Goal: Task Accomplishment & Management: Manage account settings

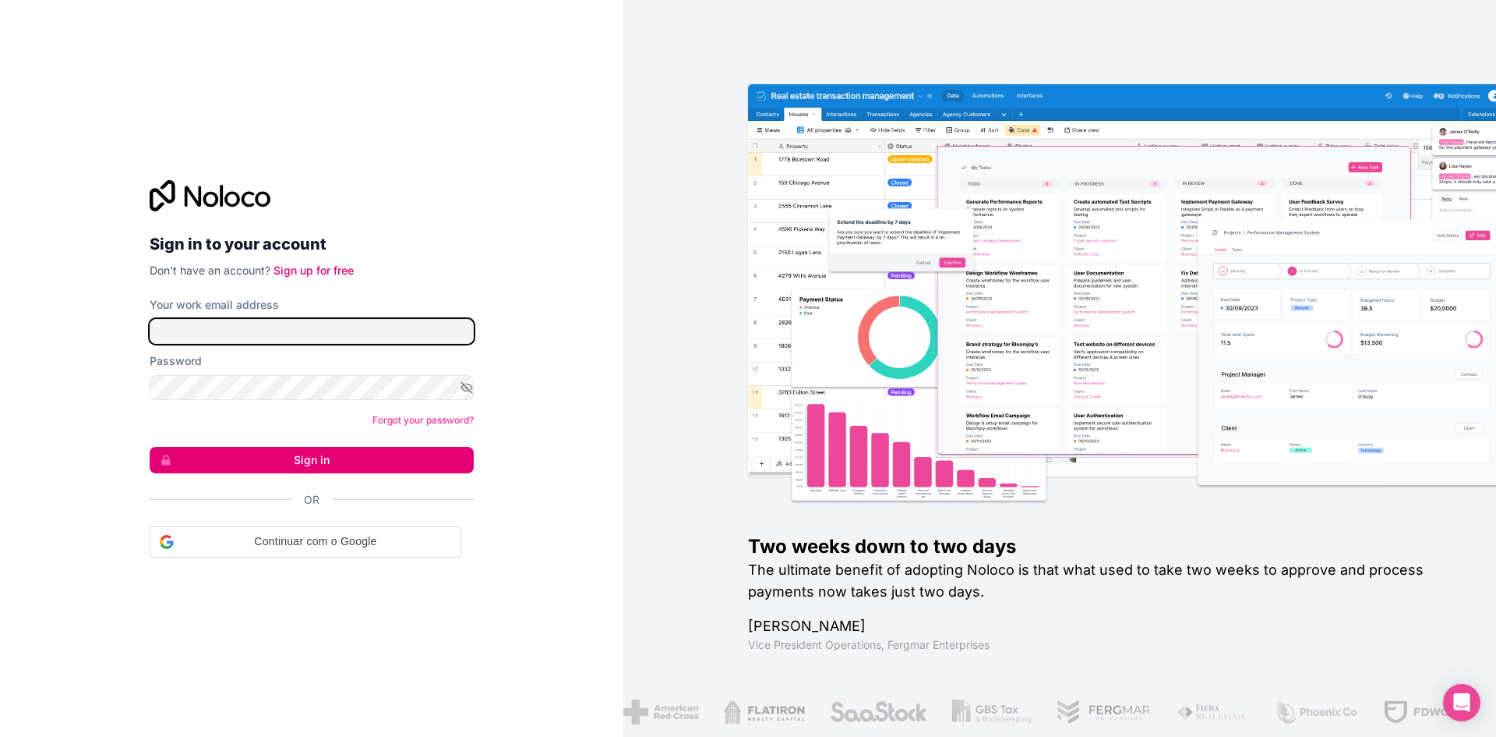
type input "**********"
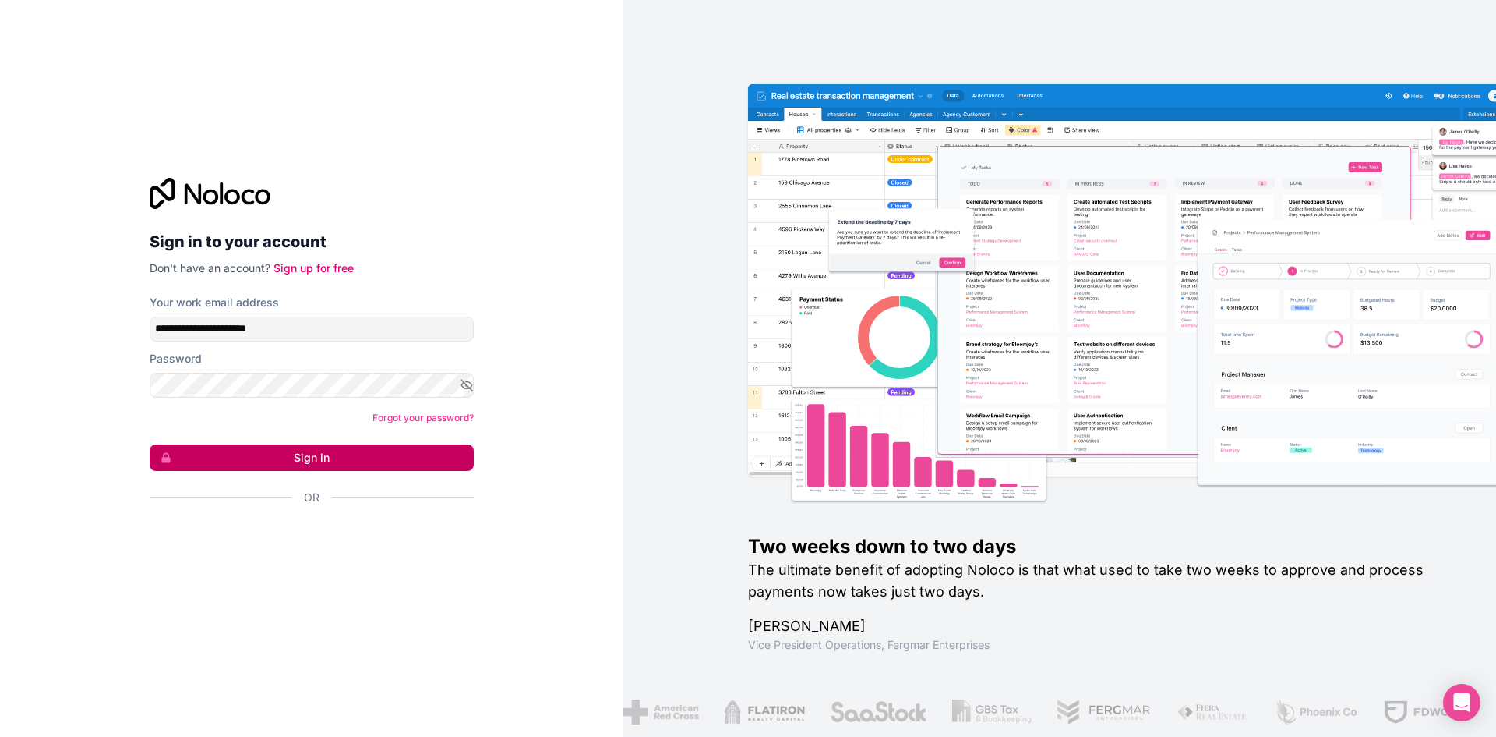
click at [296, 457] on button "Sign in" at bounding box center [312, 457] width 324 height 26
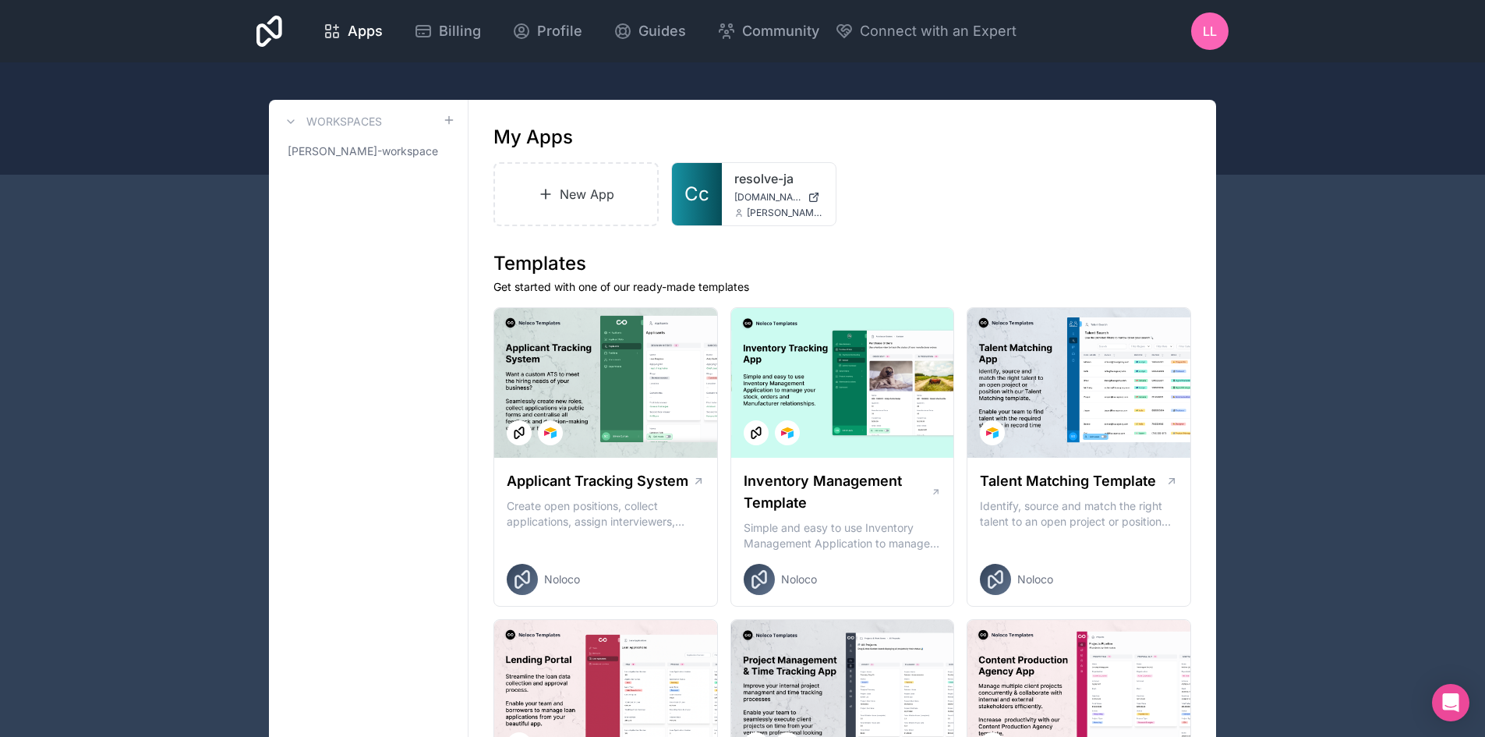
click at [1209, 30] on span "LL" at bounding box center [1210, 31] width 14 height 19
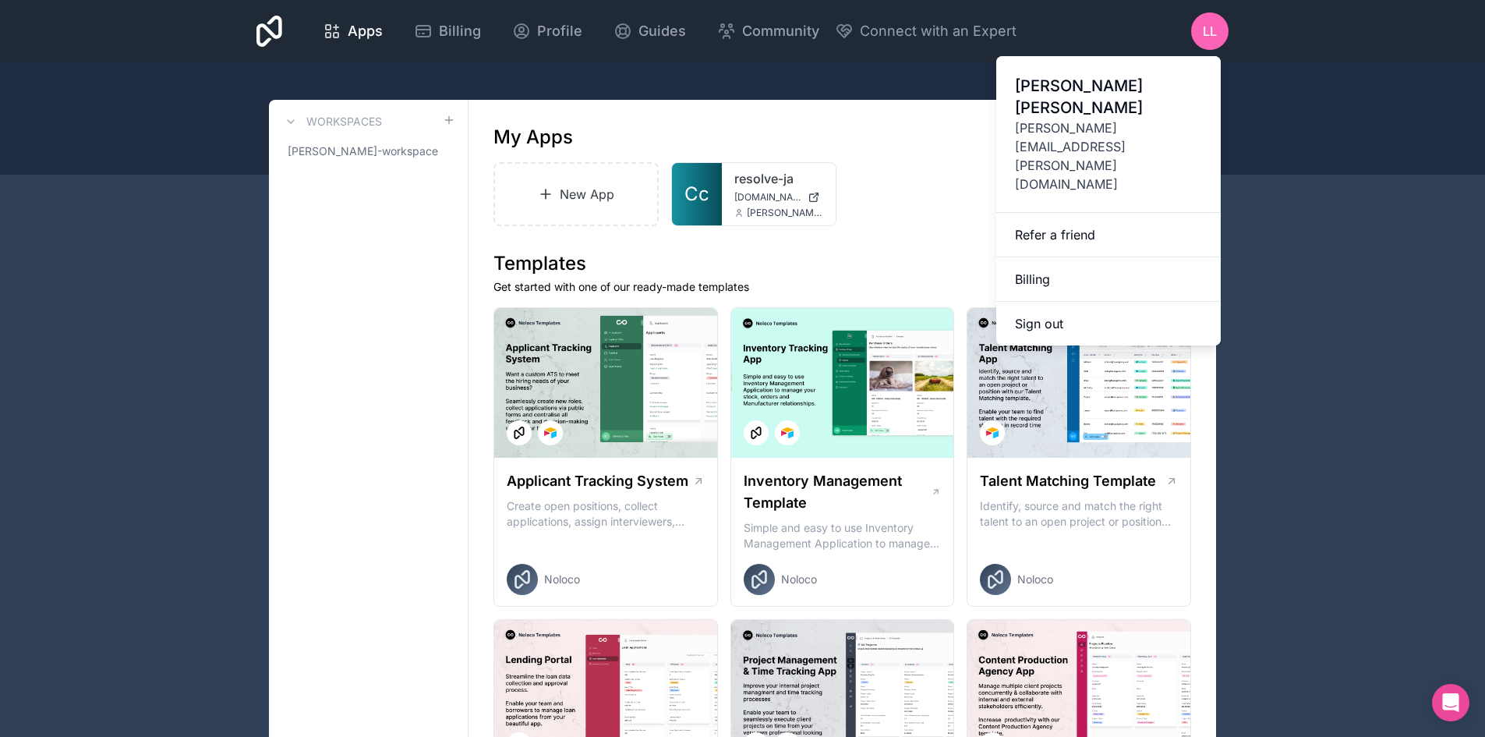
click at [270, 37] on icon at bounding box center [269, 30] width 26 height 37
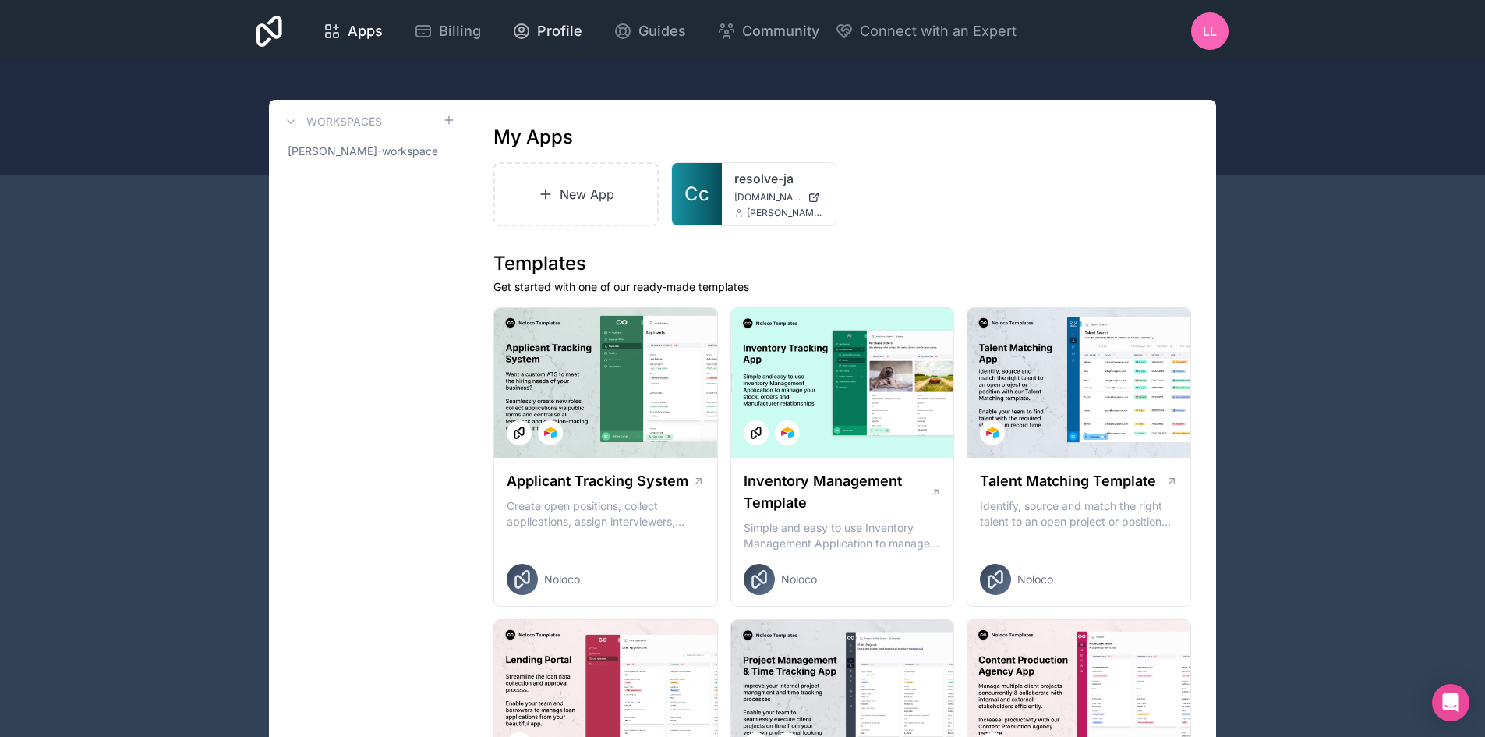
click at [531, 28] on div "Profile" at bounding box center [547, 31] width 70 height 22
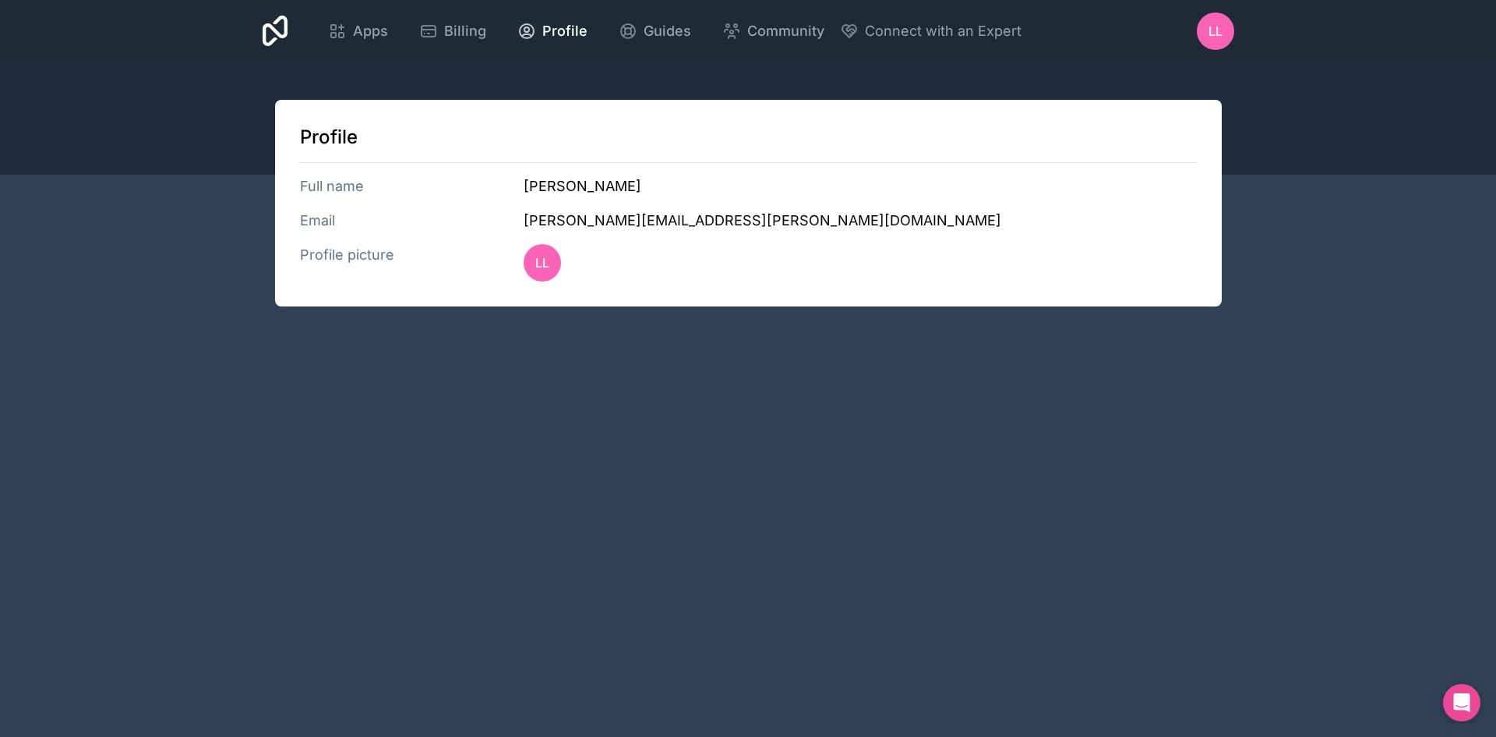
click at [322, 187] on h3 "Full name" at bounding box center [412, 186] width 224 height 22
click at [645, 34] on span "Guides" at bounding box center [668, 31] width 48 height 22
click at [236, 36] on div "Apps Billing Profile Guides Community Connect with an Expert LL Billing Profile…" at bounding box center [748, 31] width 1496 height 62
click at [273, 36] on icon at bounding box center [276, 30] width 26 height 37
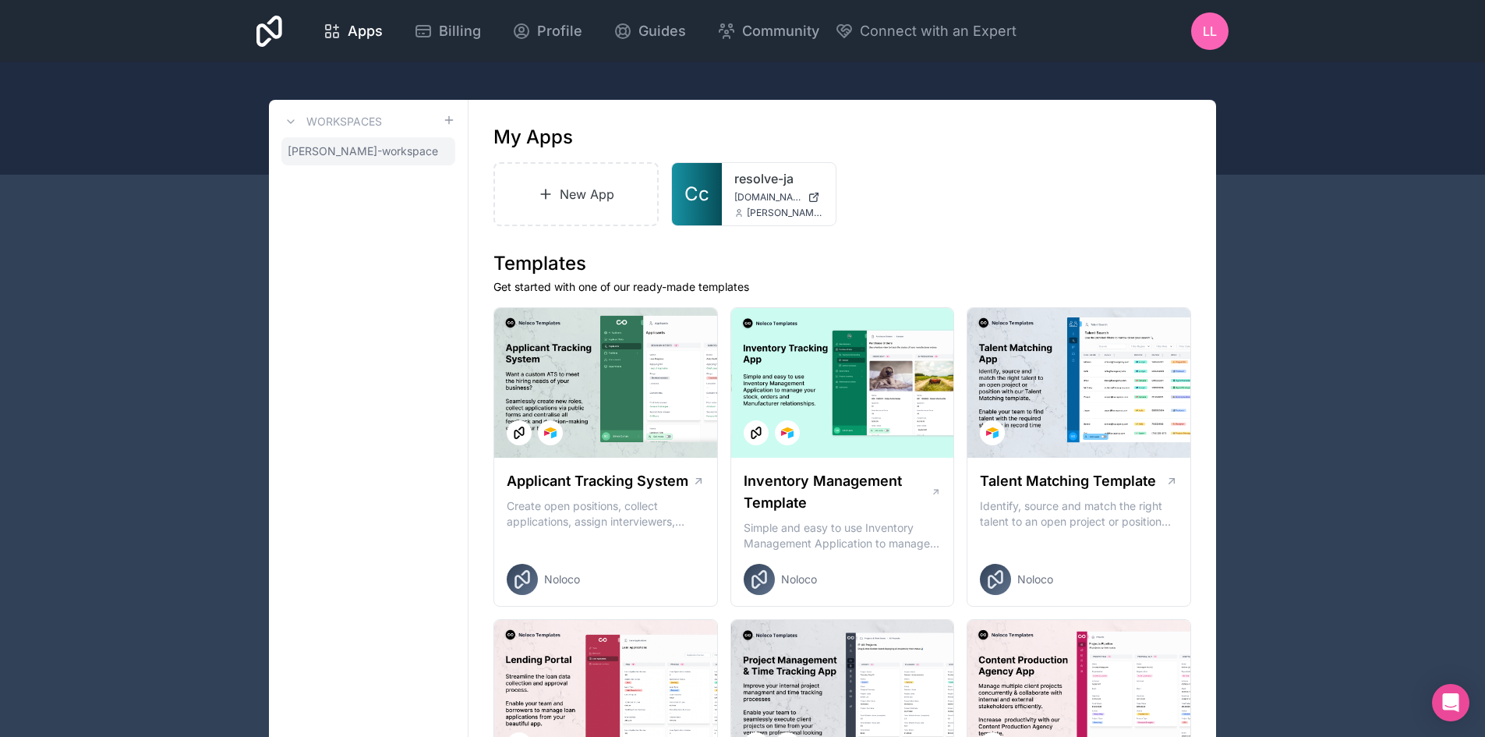
click at [412, 159] on link "[PERSON_NAME]-workspace" at bounding box center [368, 151] width 174 height 28
click at [372, 154] on span "[PERSON_NAME]-workspace" at bounding box center [363, 151] width 150 height 16
click at [1224, 25] on div "LL" at bounding box center [1209, 30] width 37 height 37
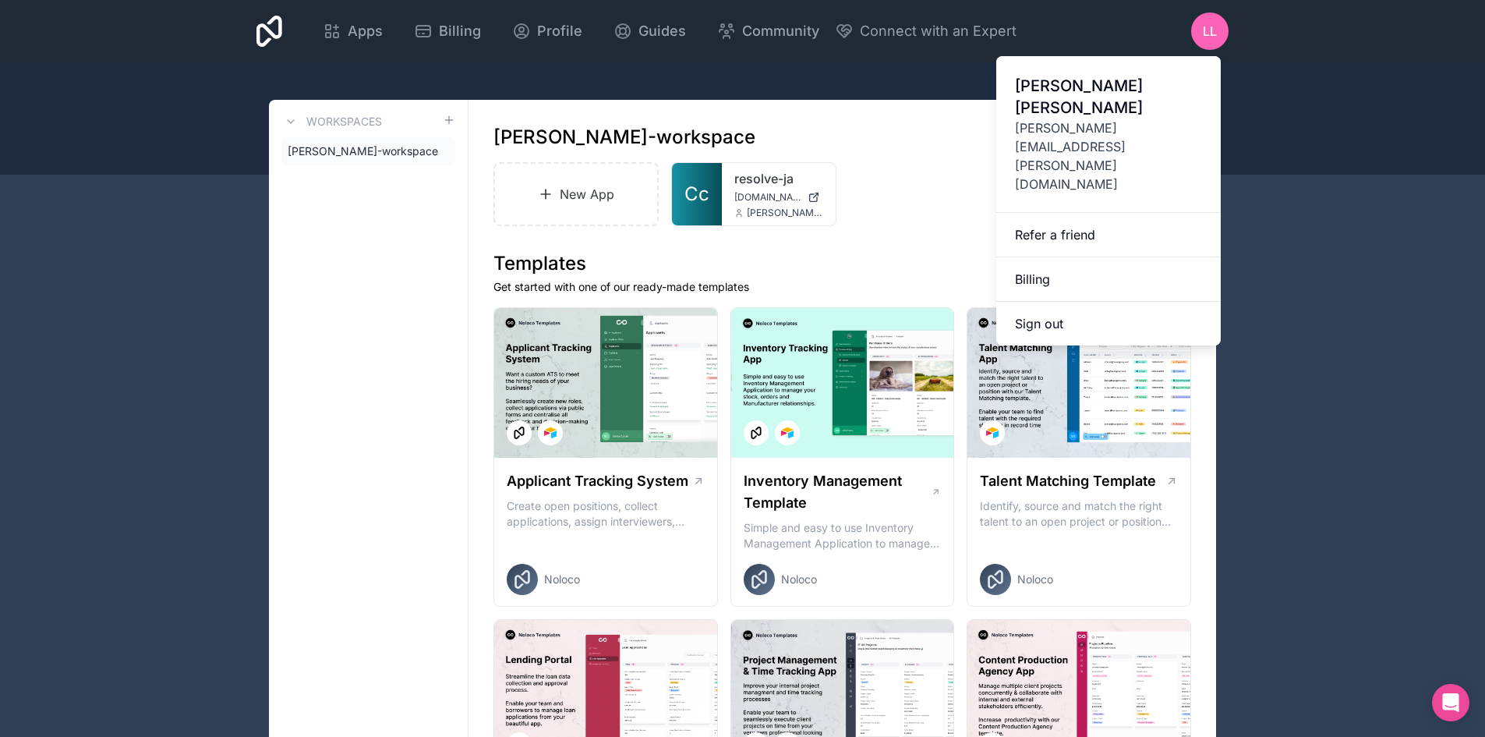
click at [1107, 94] on span "[PERSON_NAME]" at bounding box center [1108, 97] width 187 height 44
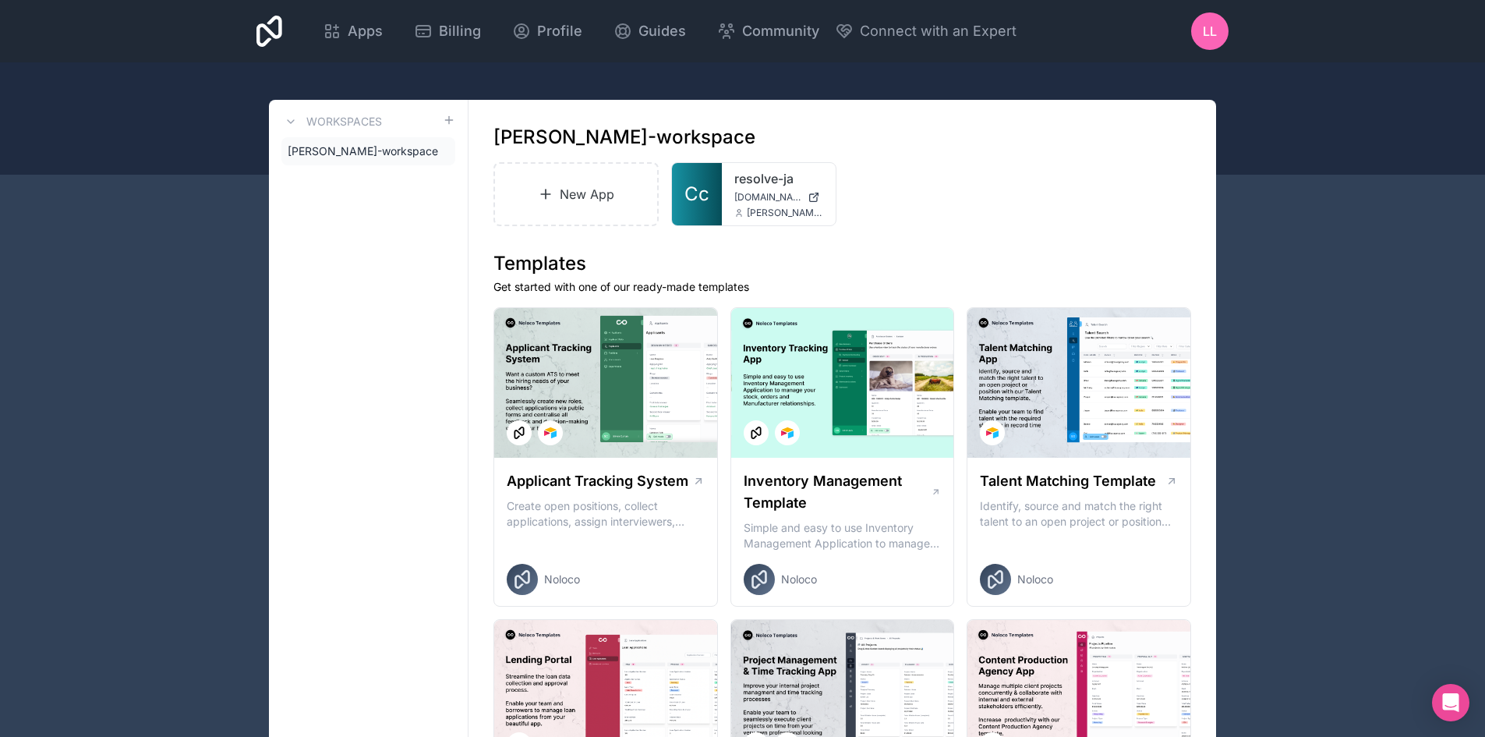
click at [1205, 44] on div "LL" at bounding box center [1209, 30] width 37 height 37
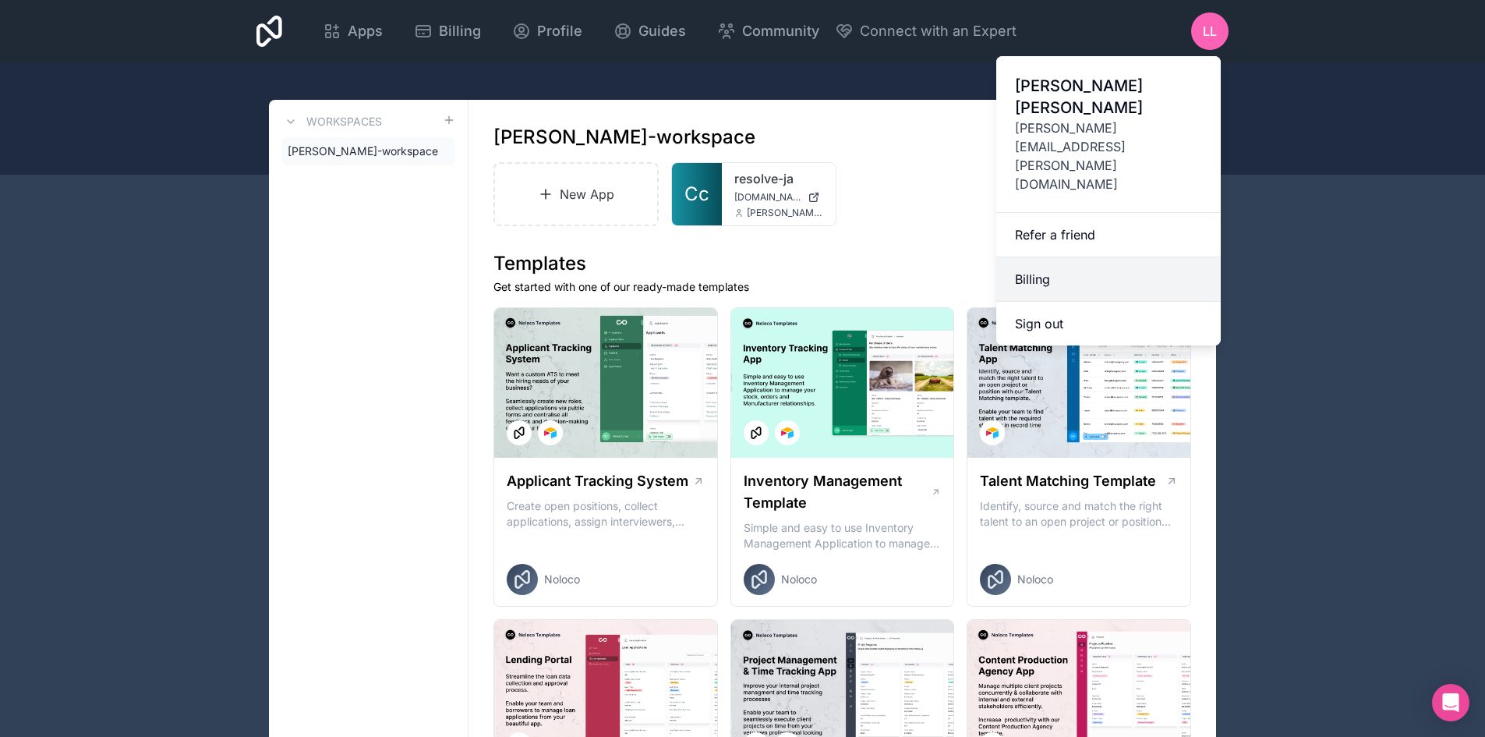
click at [1057, 257] on link "Billing" at bounding box center [1108, 279] width 224 height 44
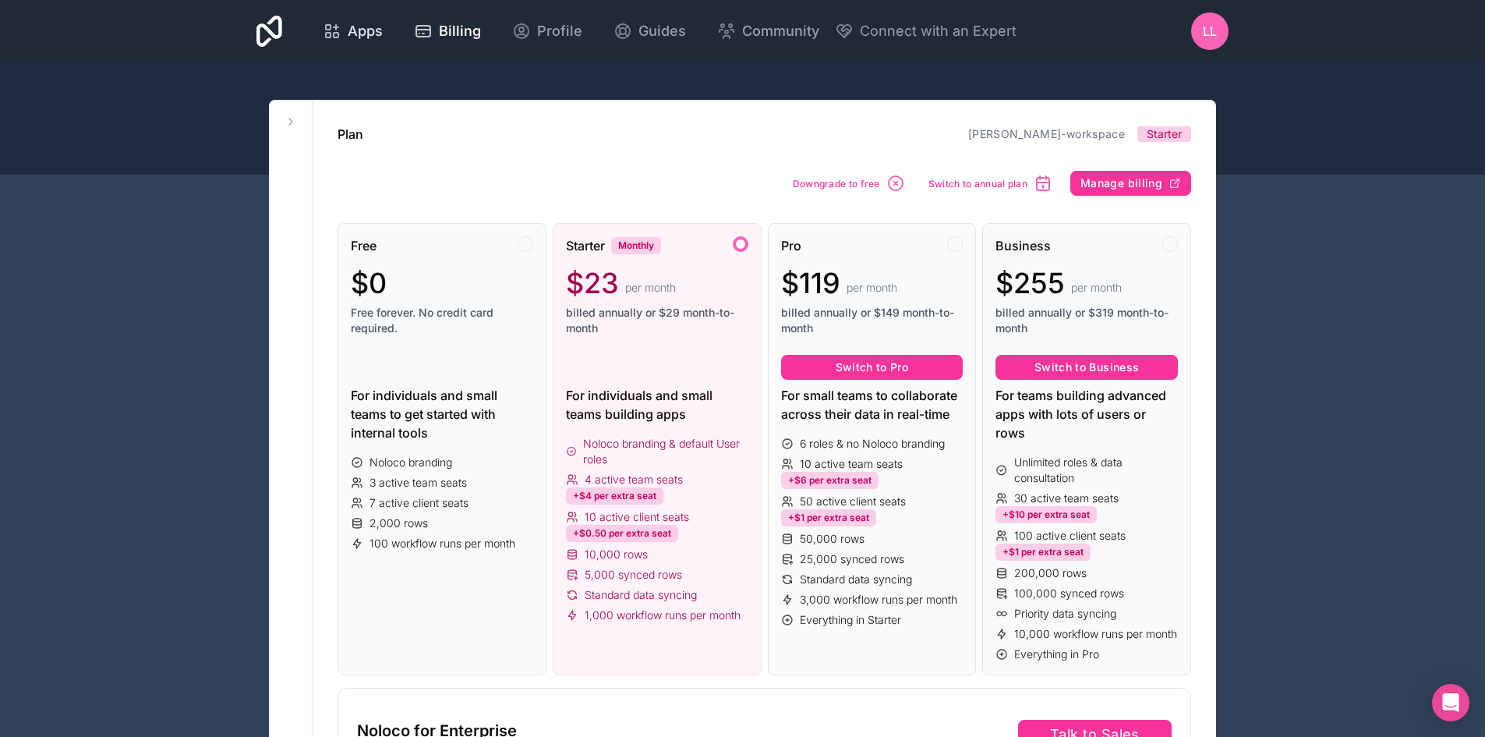
click at [333, 43] on link "Apps" at bounding box center [352, 31] width 85 height 34
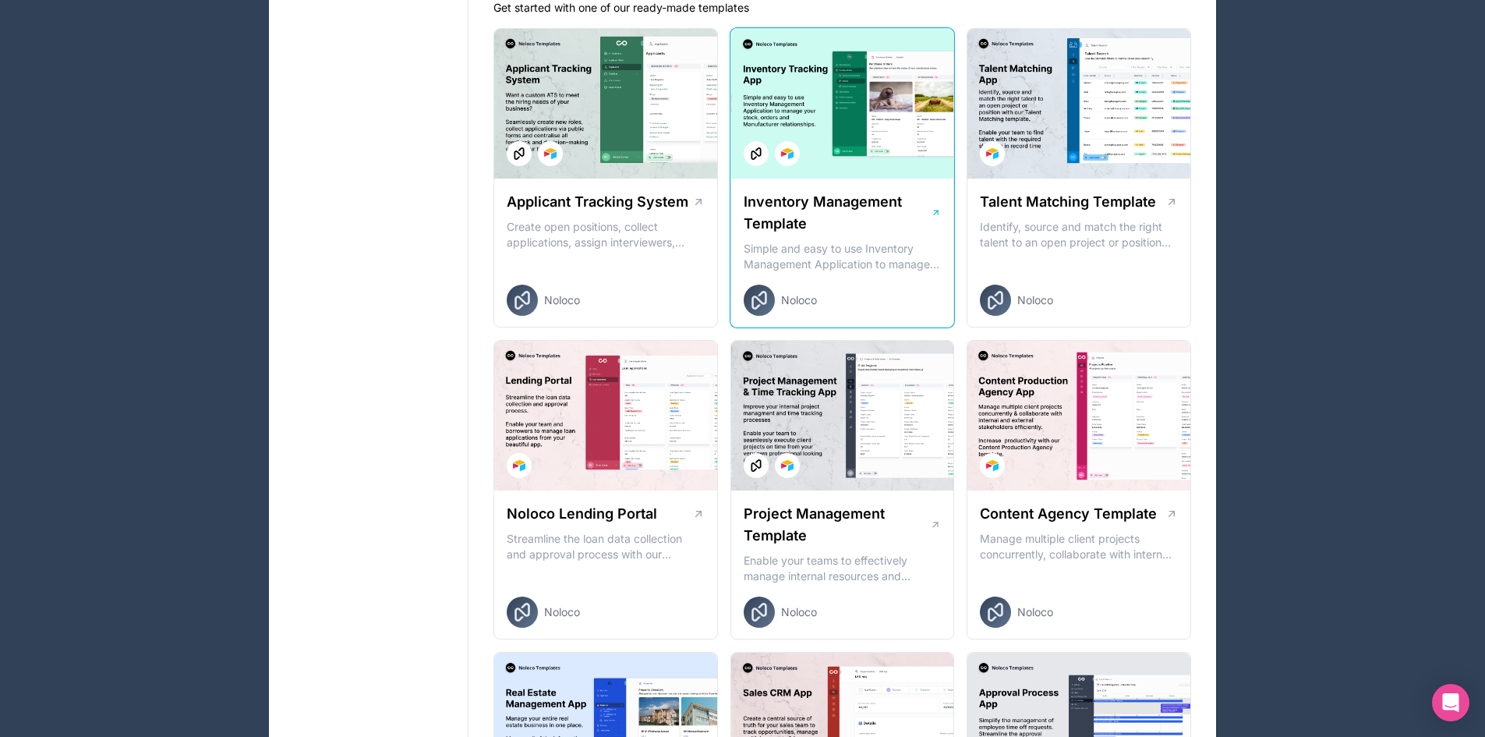
scroll to position [857, 0]
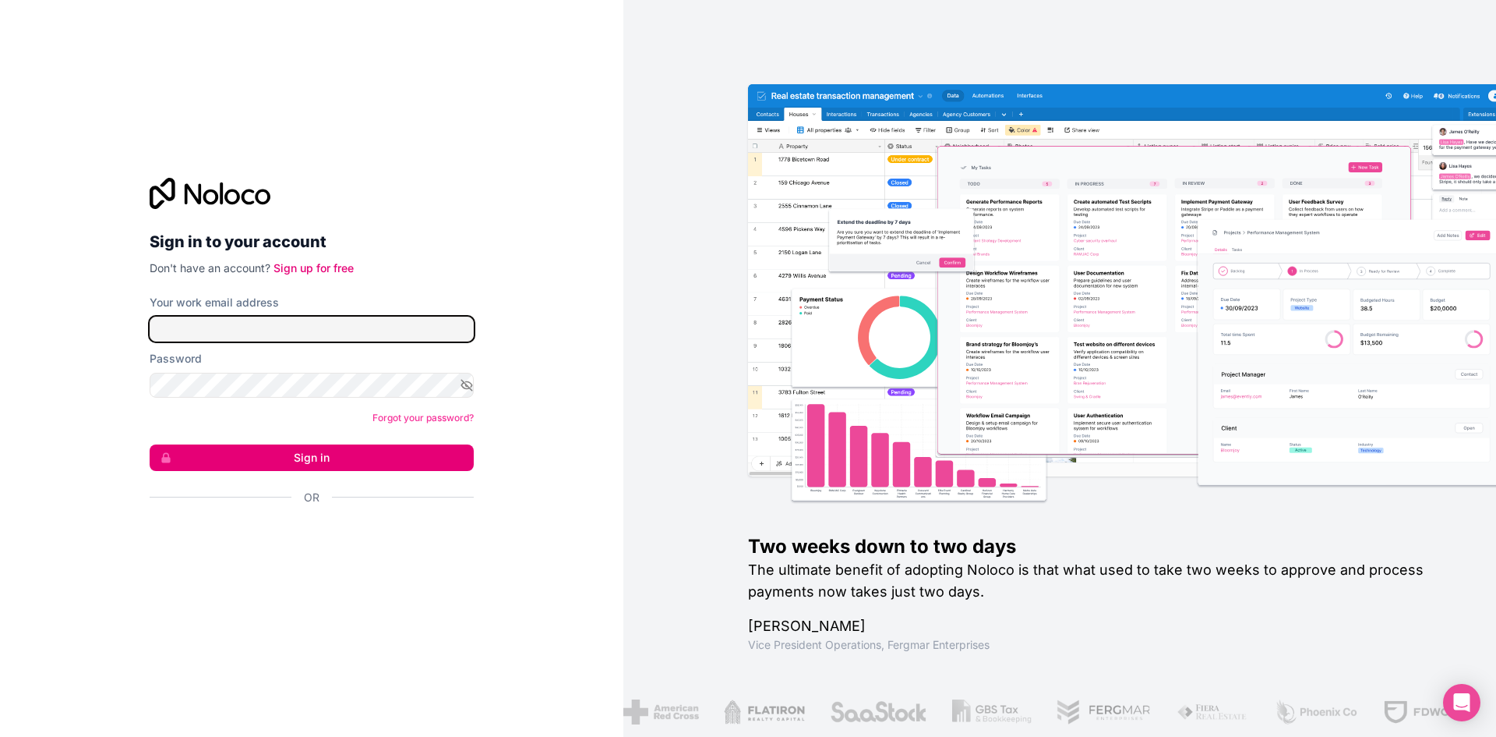
type input "**********"
click at [255, 183] on icon at bounding box center [210, 193] width 121 height 31
click at [231, 196] on icon at bounding box center [210, 193] width 121 height 31
